Goal: Task Accomplishment & Management: Manage account settings

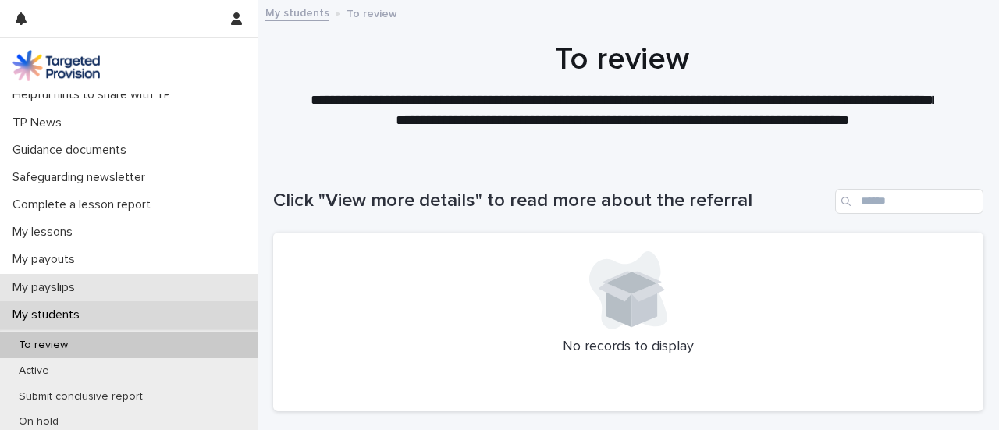
scroll to position [97, 0]
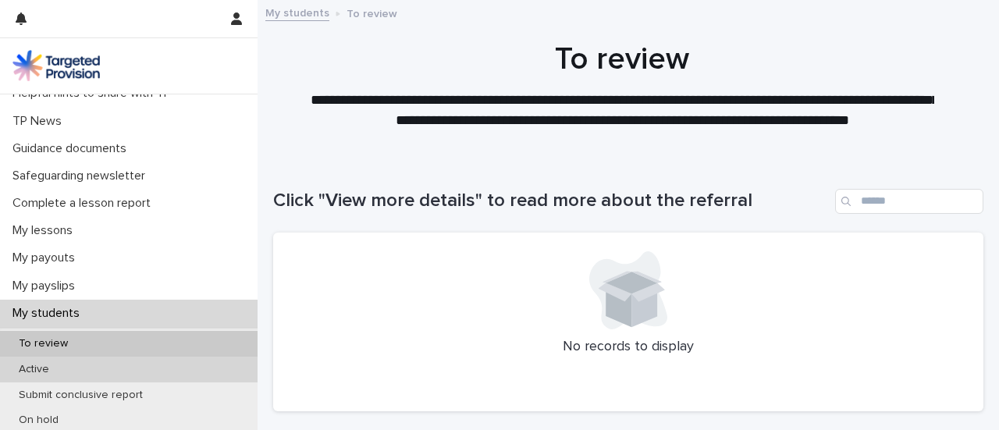
click at [48, 368] on p "Active" at bounding box center [33, 369] width 55 height 13
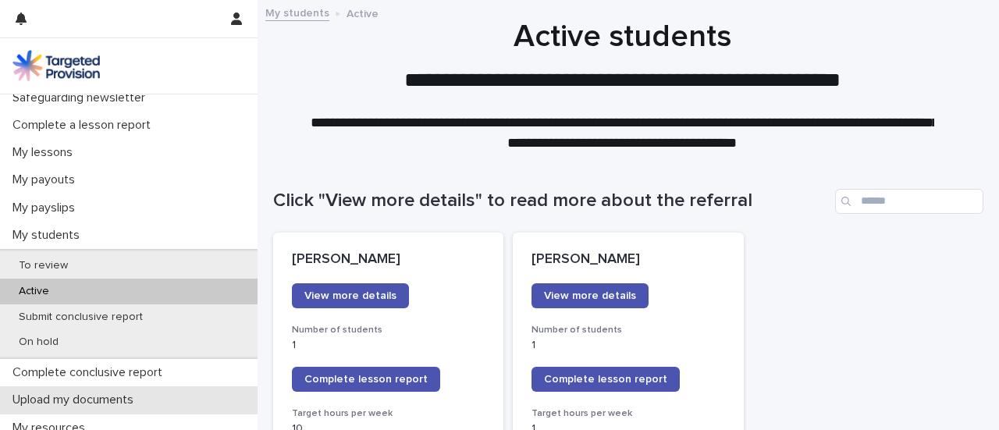
scroll to position [166, 0]
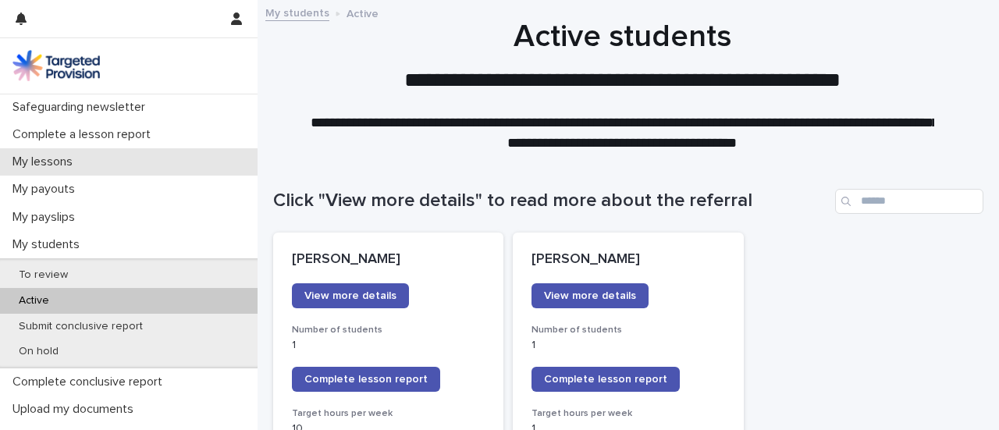
click at [48, 166] on p "My lessons" at bounding box center [45, 162] width 79 height 15
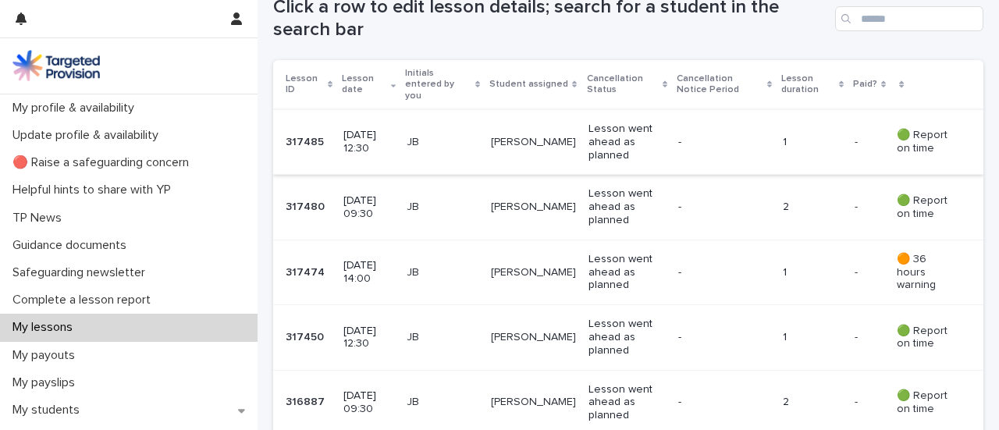
scroll to position [310, 0]
click at [548, 148] on td "[PERSON_NAME]" at bounding box center [534, 141] width 98 height 65
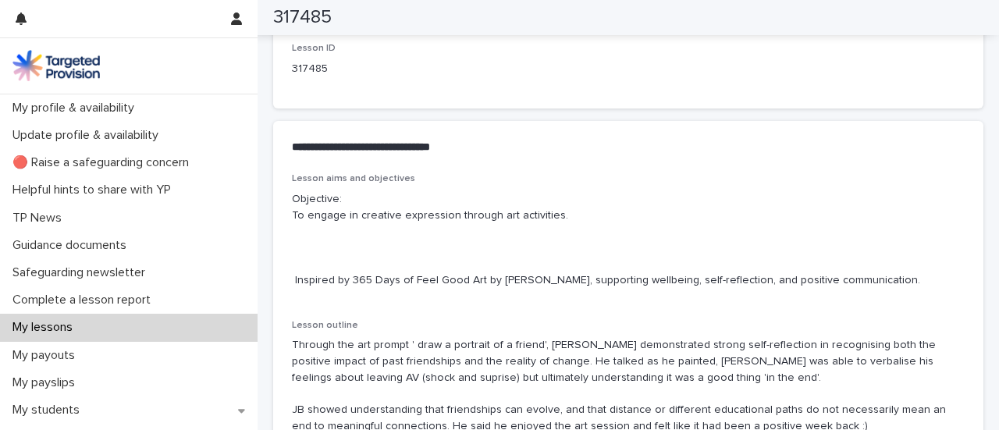
scroll to position [821, 0]
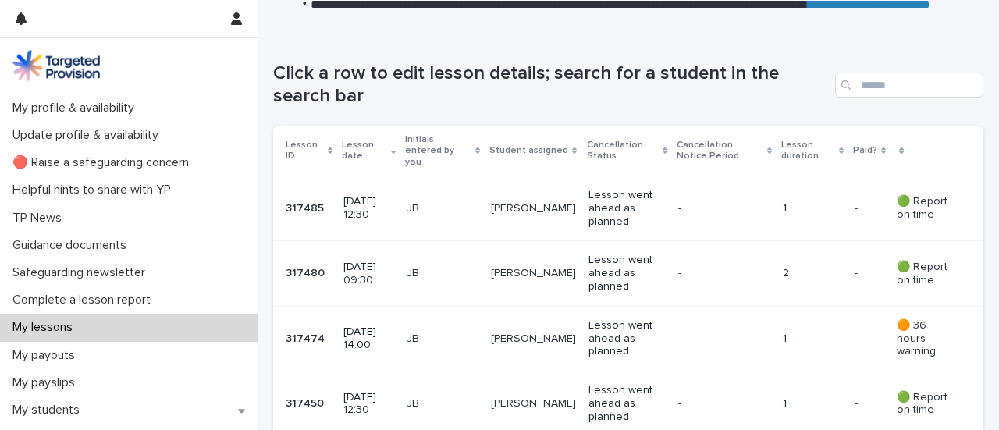
scroll to position [244, 0]
click at [448, 273] on div "JB" at bounding box center [443, 273] width 72 height 26
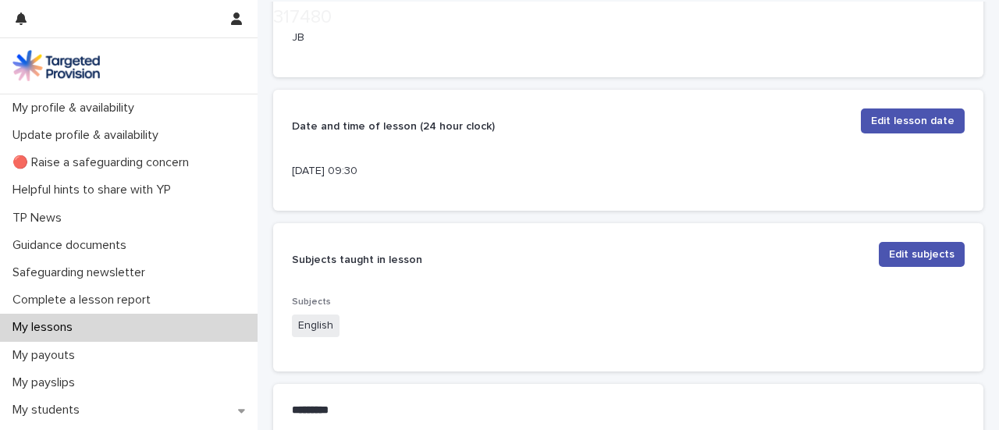
scroll to position [436, 0]
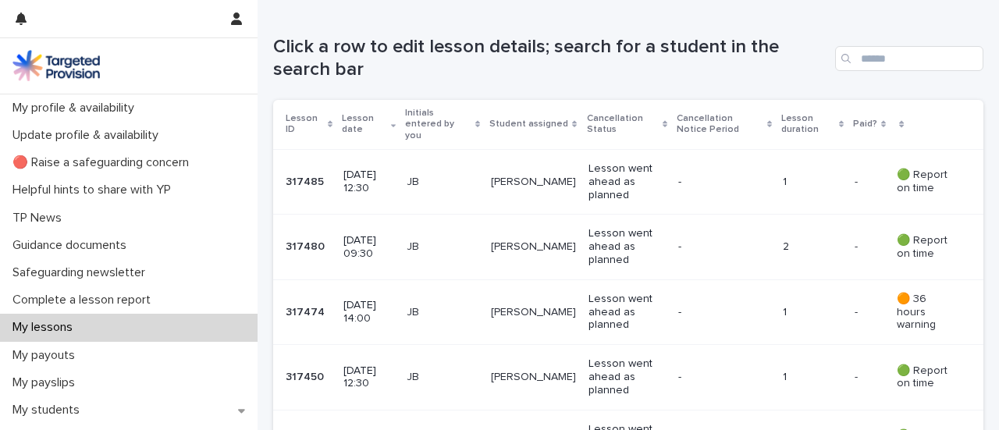
scroll to position [271, 0]
click at [431, 305] on p "JB" at bounding box center [443, 311] width 72 height 13
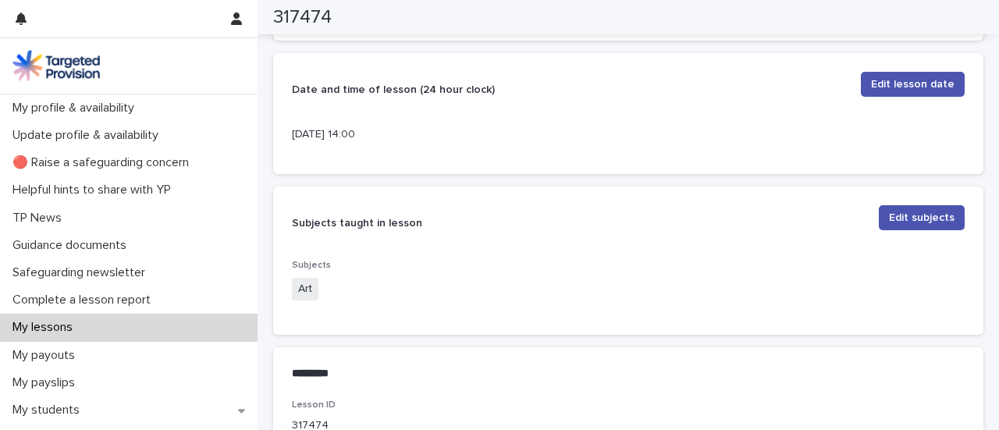
scroll to position [462, 0]
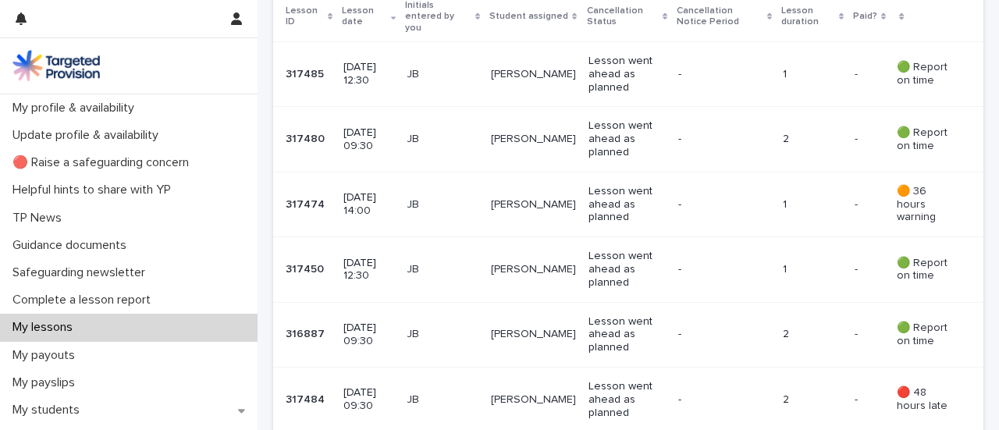
scroll to position [381, 0]
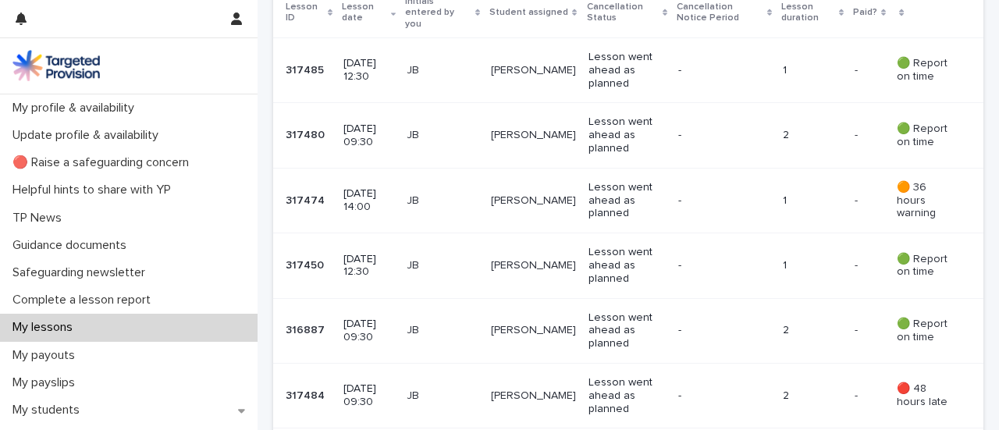
click at [394, 254] on p "[DATE] 12:30" at bounding box center [369, 266] width 51 height 27
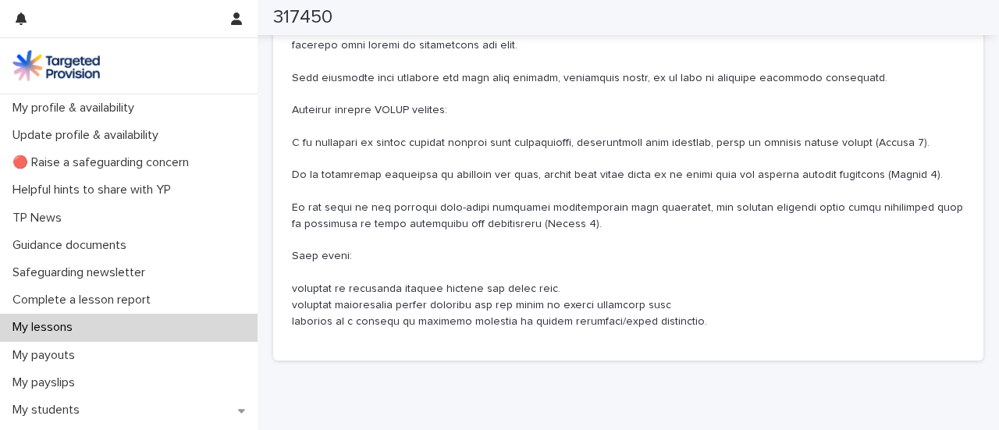
scroll to position [1202, 0]
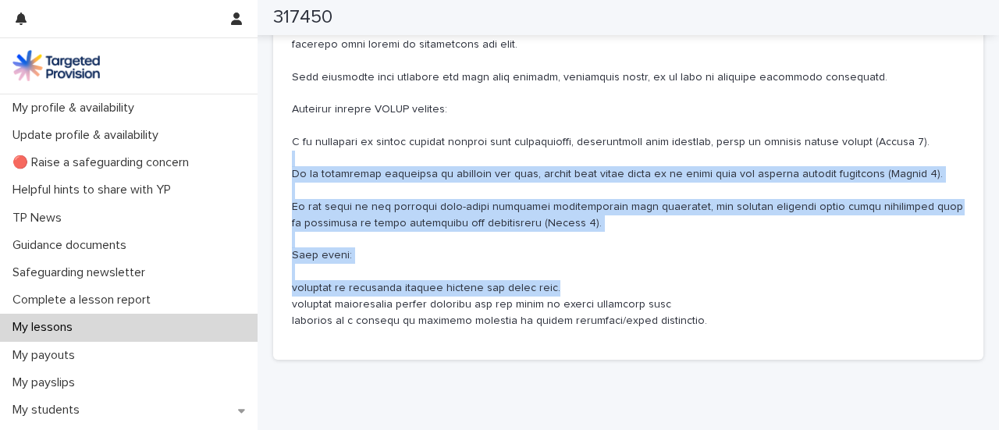
drag, startPoint x: 686, startPoint y: 300, endPoint x: 435, endPoint y: 180, distance: 278.0
click at [435, 180] on p at bounding box center [628, 101] width 673 height 454
click at [545, 230] on p at bounding box center [628, 101] width 673 height 454
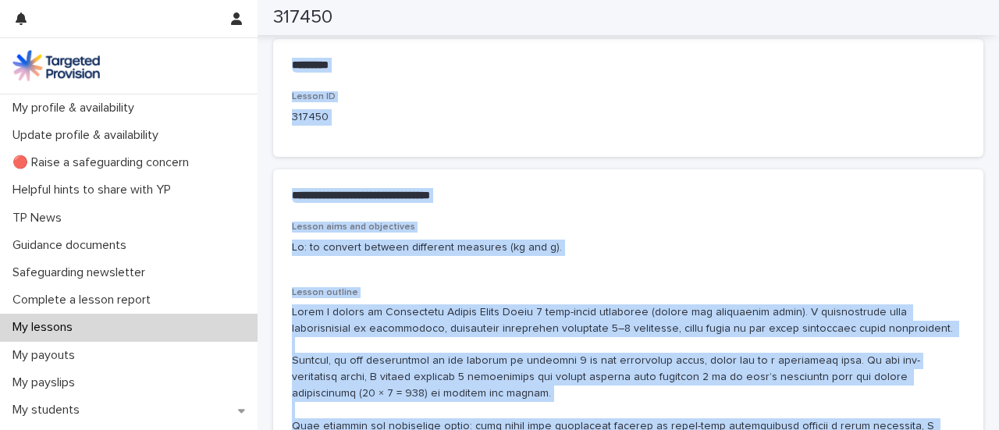
scroll to position [758, 0]
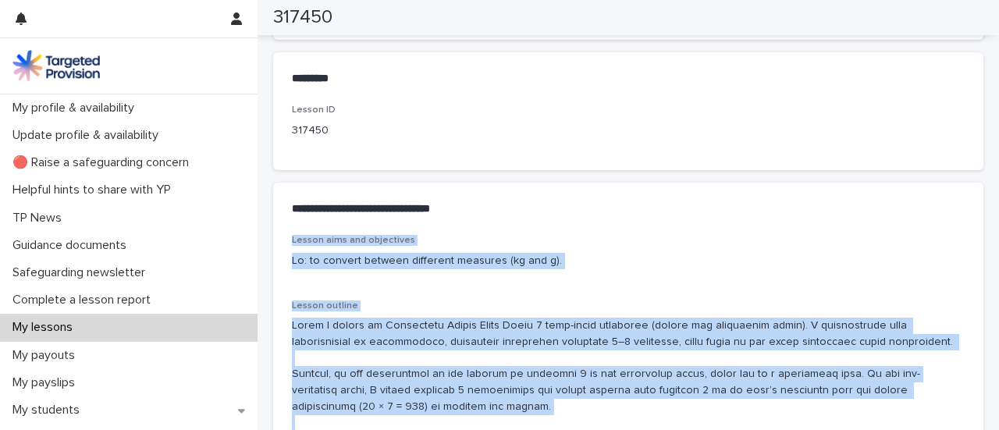
drag, startPoint x: 596, startPoint y: 238, endPoint x: 282, endPoint y: 240, distance: 313.9
copy div "Loremi dolo sit ametconsec Ad: el seddoei tempori utlaboree dolorema (al eni a)…"
click at [141, 318] on div "My lessons" at bounding box center [129, 327] width 258 height 27
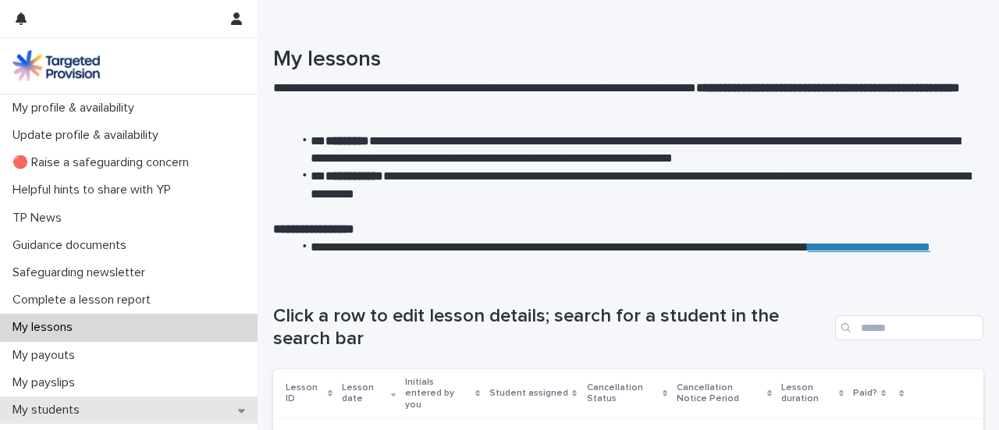
click at [102, 402] on div "My students" at bounding box center [129, 410] width 258 height 27
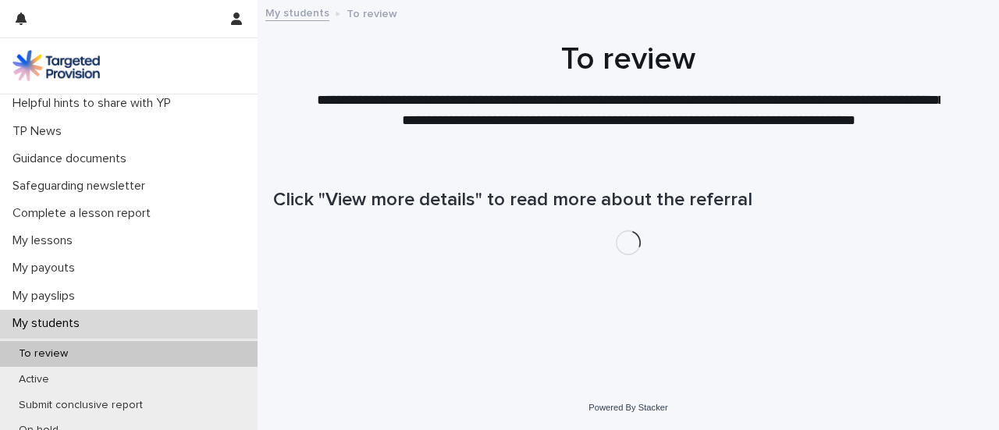
scroll to position [93, 0]
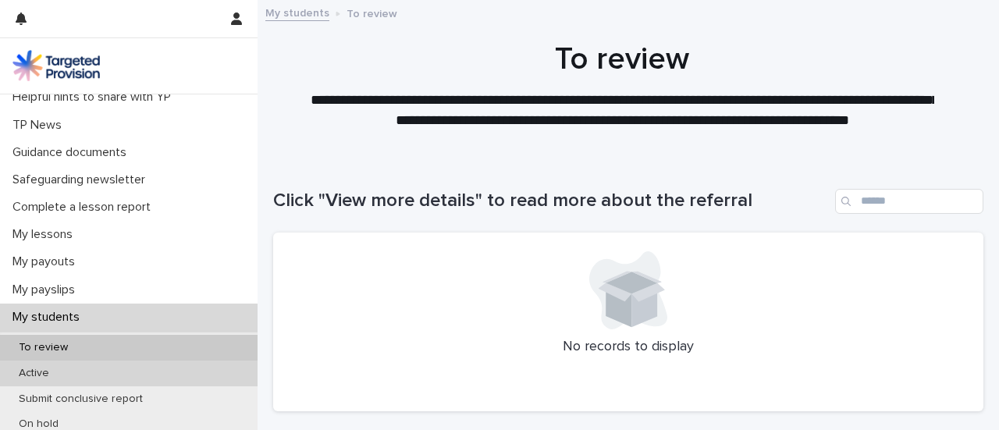
click at [80, 369] on div "Active" at bounding box center [129, 374] width 258 height 26
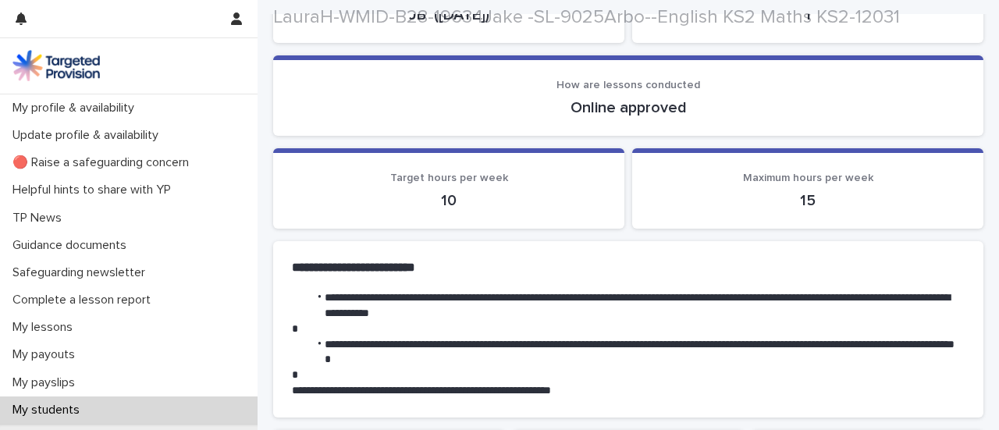
scroll to position [292, 0]
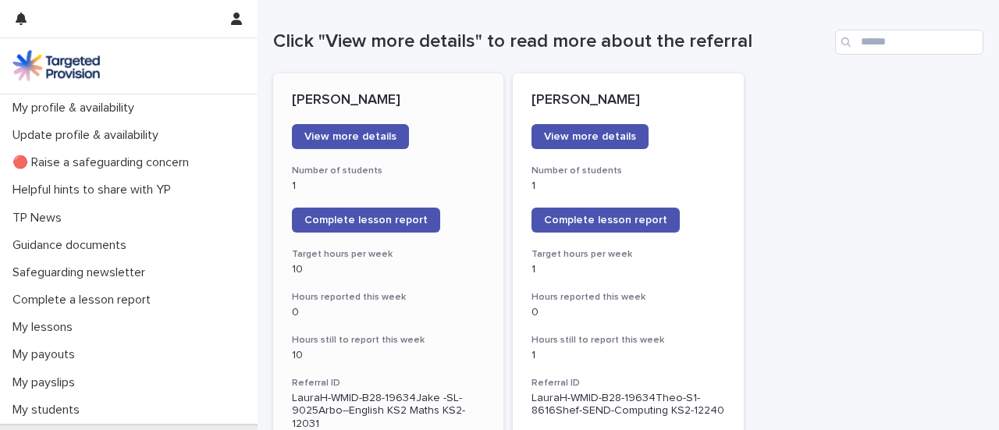
scroll to position [160, 0]
click at [345, 216] on span "Complete lesson report" at bounding box center [366, 219] width 123 height 11
click at [394, 212] on link "Complete lesson report" at bounding box center [366, 219] width 148 height 25
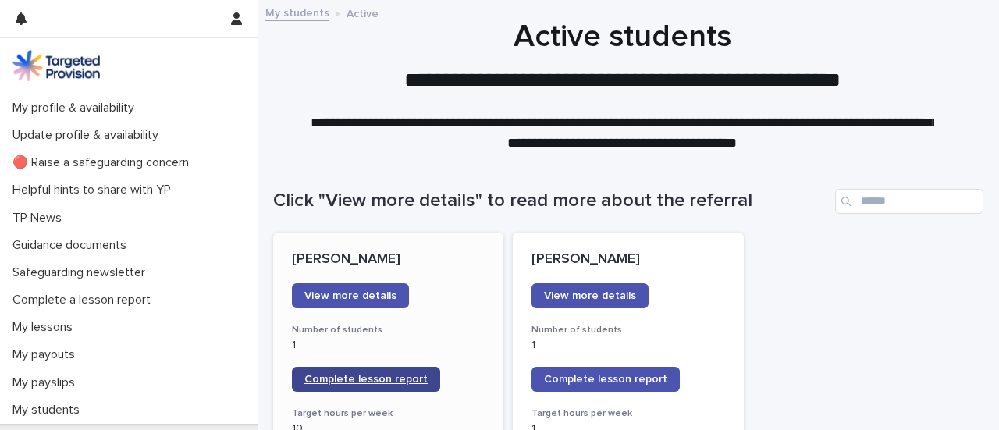
click at [392, 374] on span "Complete lesson report" at bounding box center [366, 379] width 123 height 11
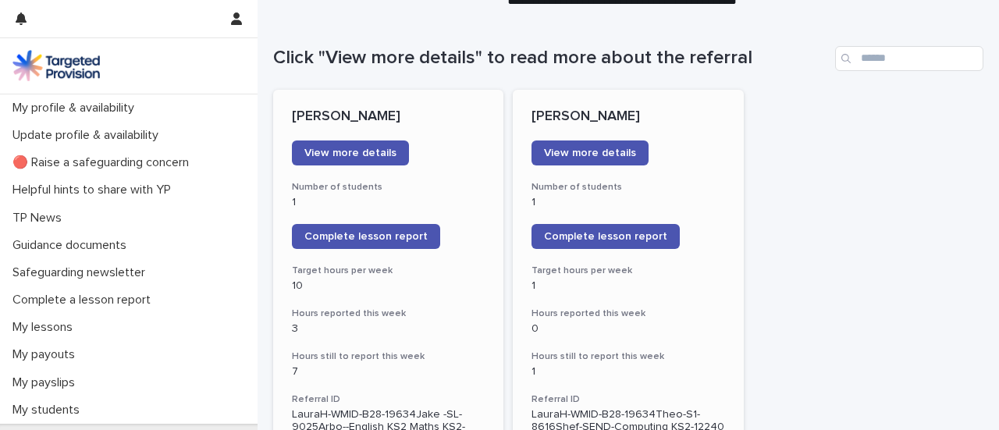
scroll to position [144, 0]
click at [636, 328] on p "0" at bounding box center [628, 328] width 193 height 13
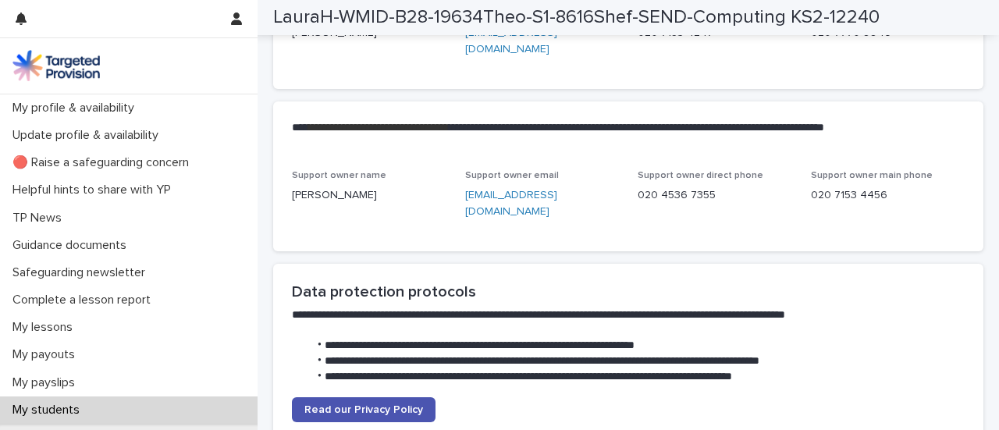
scroll to position [3809, 0]
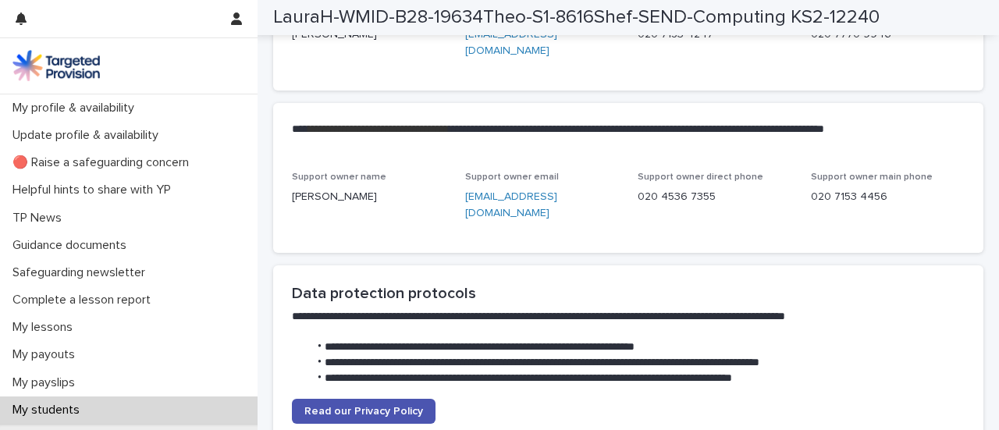
click at [448, 172] on div "**********" at bounding box center [628, 137] width 711 height 69
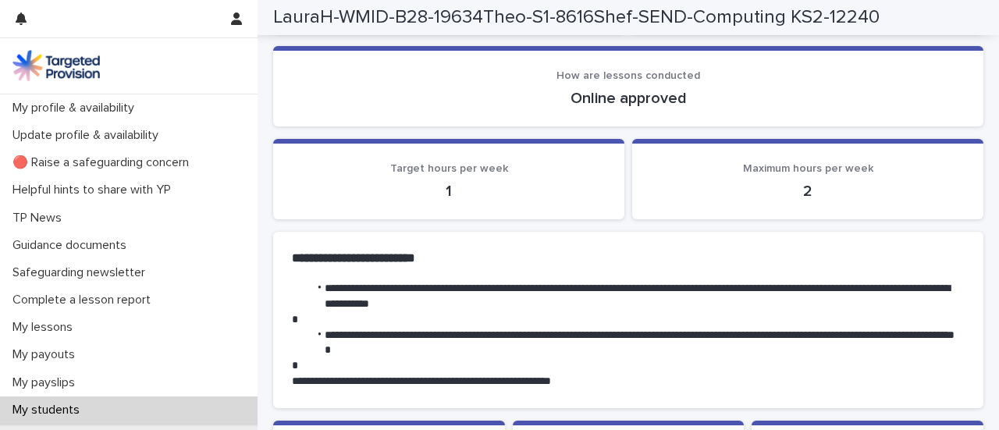
scroll to position [105, 0]
